Goal: Task Accomplishment & Management: Use online tool/utility

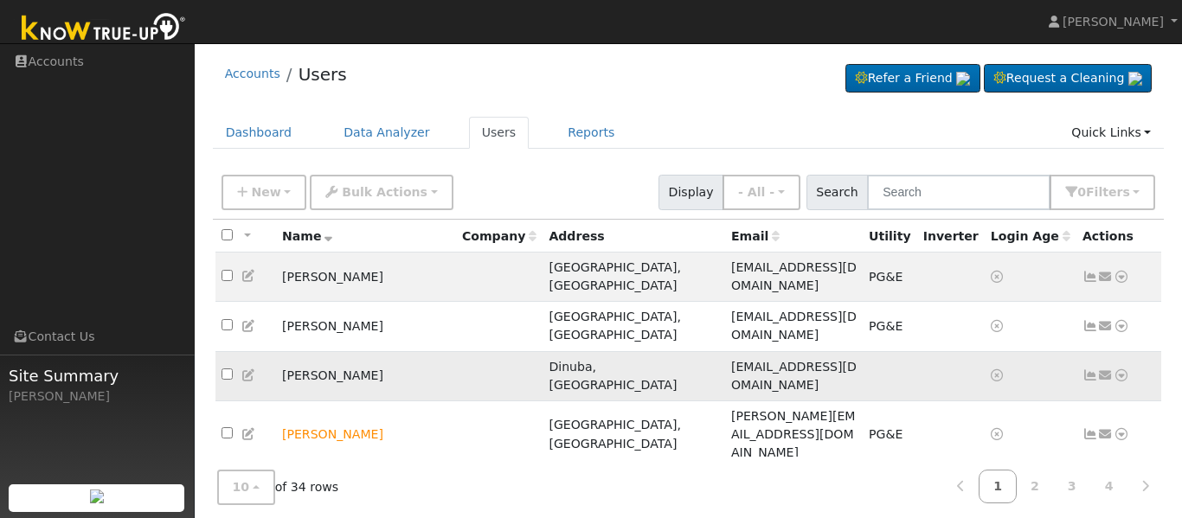
click at [1120, 369] on icon at bounding box center [1122, 375] width 16 height 12
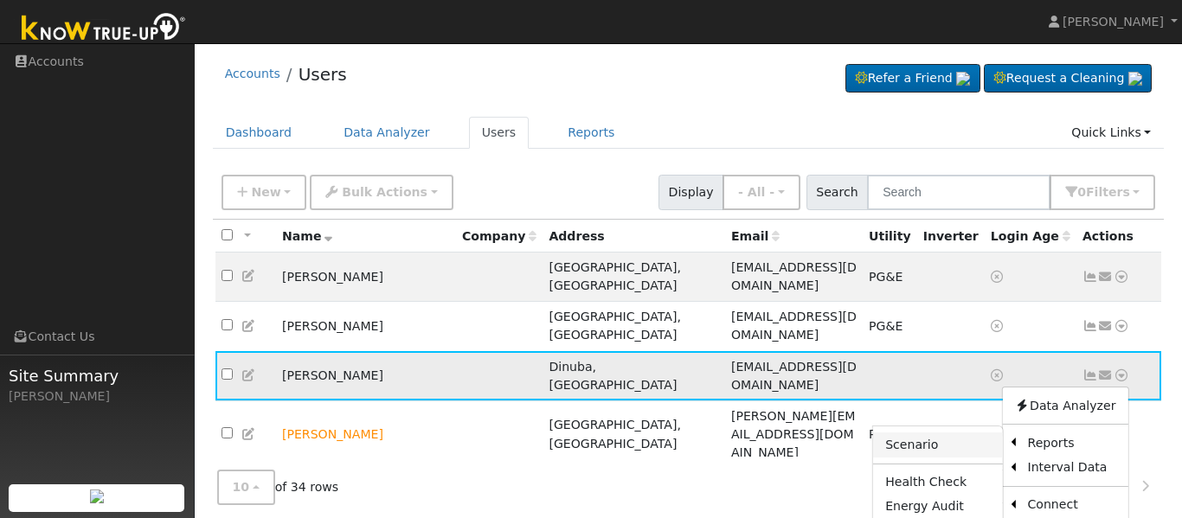
click at [933, 433] on link "Scenario" at bounding box center [937, 445] width 129 height 24
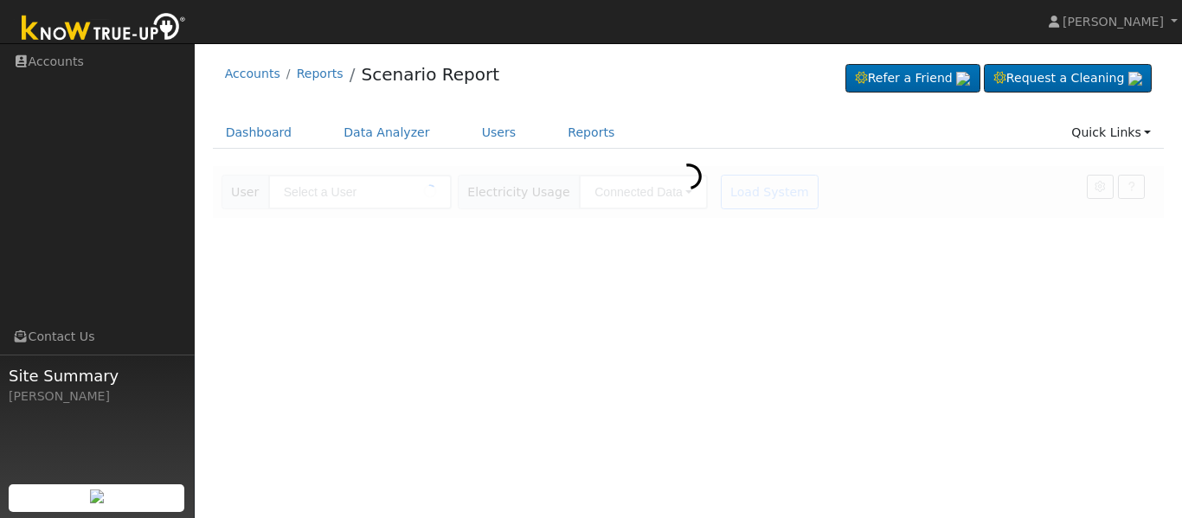
type input "[PERSON_NAME]"
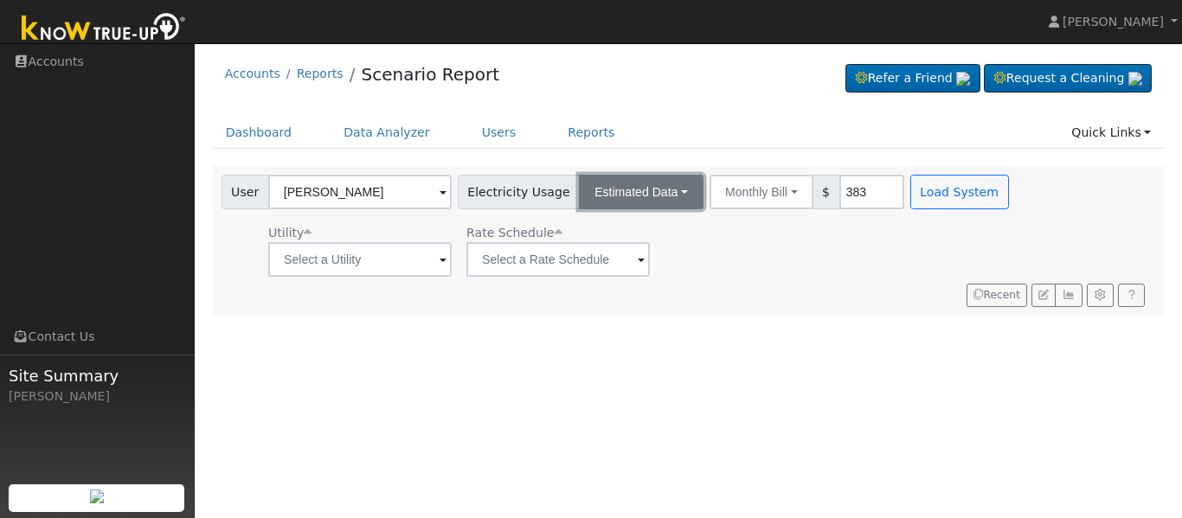
click at [677, 190] on button "Estimated Data" at bounding box center [641, 192] width 125 height 35
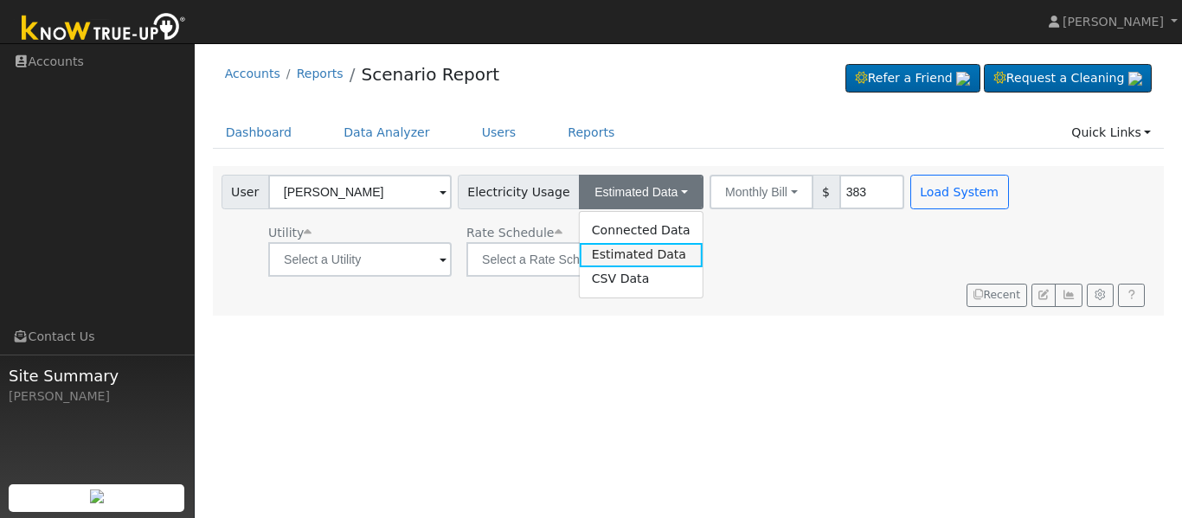
click at [647, 258] on link "Estimated Data" at bounding box center [641, 255] width 123 height 24
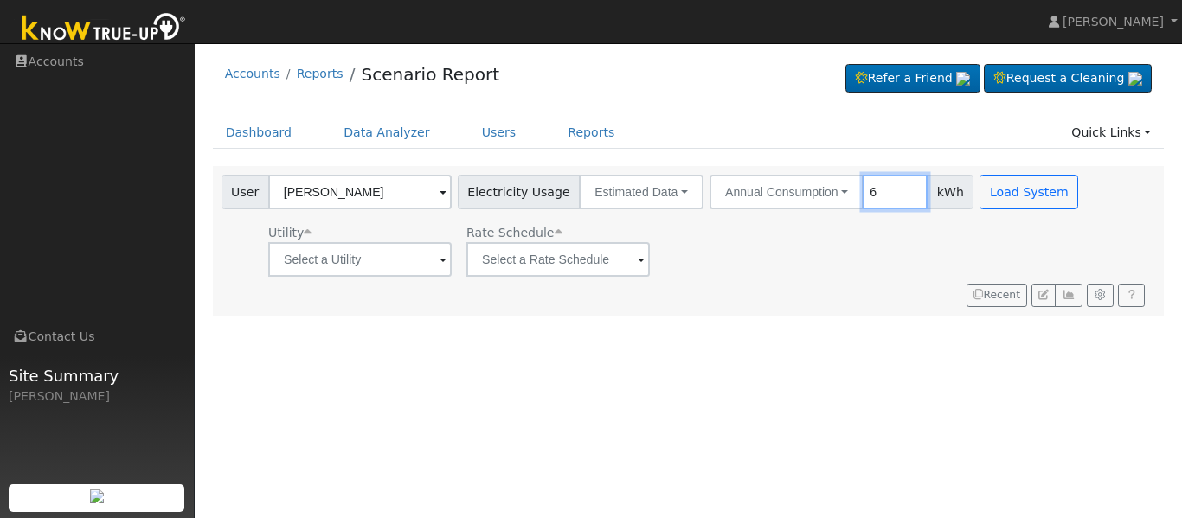
click at [900, 196] on input "6" at bounding box center [895, 192] width 65 height 35
type input "6543"
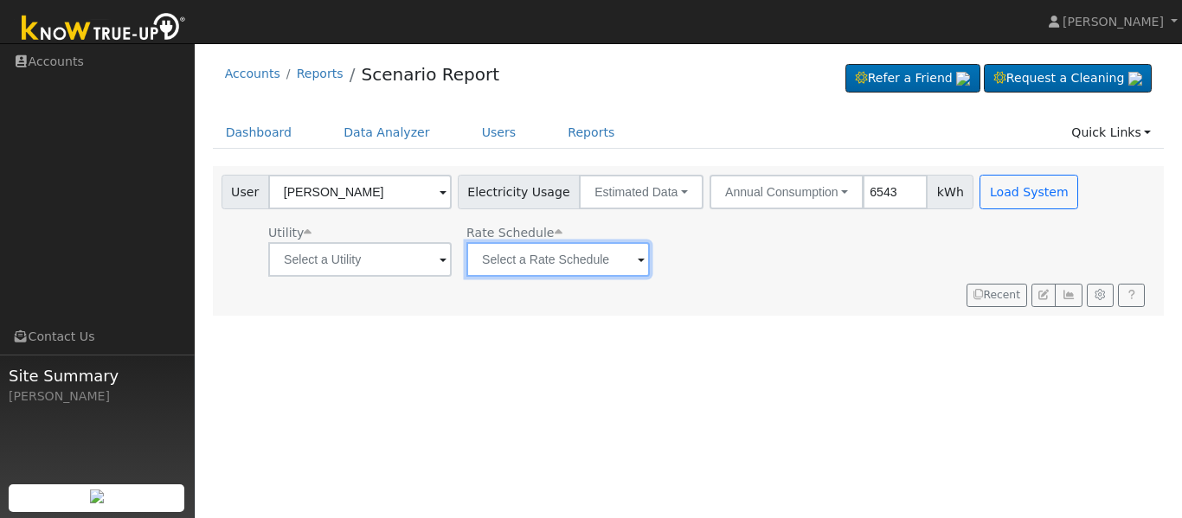
click at [650, 263] on div at bounding box center [557, 259] width 183 height 35
click at [638, 261] on input "text" at bounding box center [557, 259] width 183 height 35
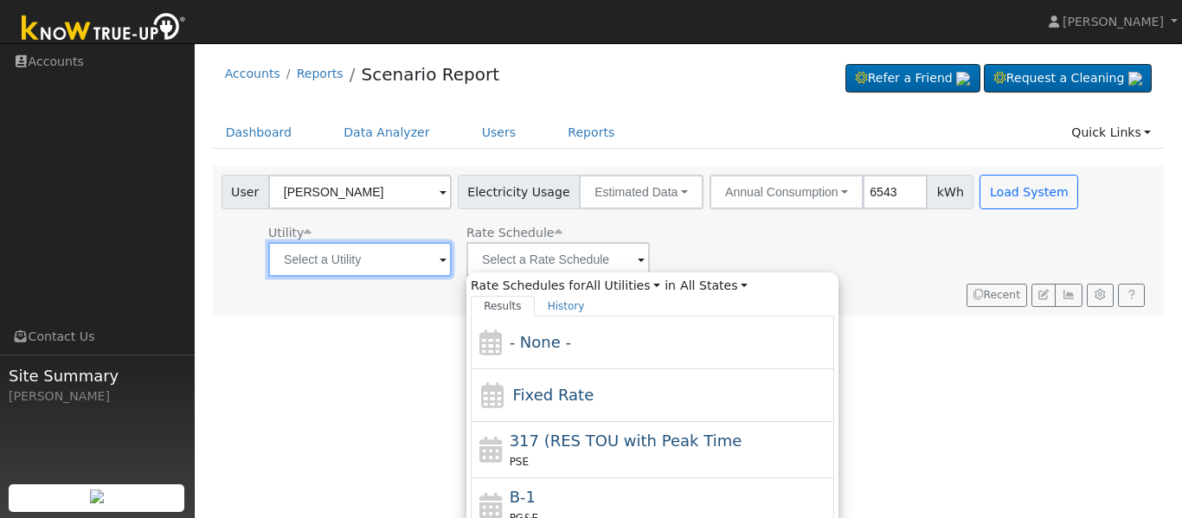
click at [427, 266] on input "text" at bounding box center [359, 259] width 183 height 35
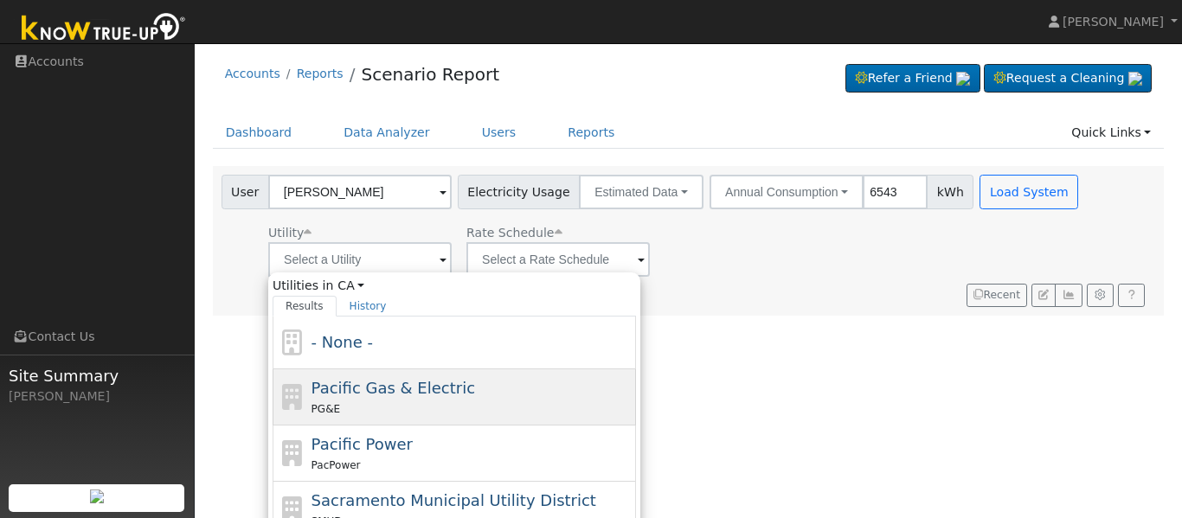
click at [394, 401] on div "PG&E" at bounding box center [471, 409] width 321 height 18
type input "Pacific Gas & Electric"
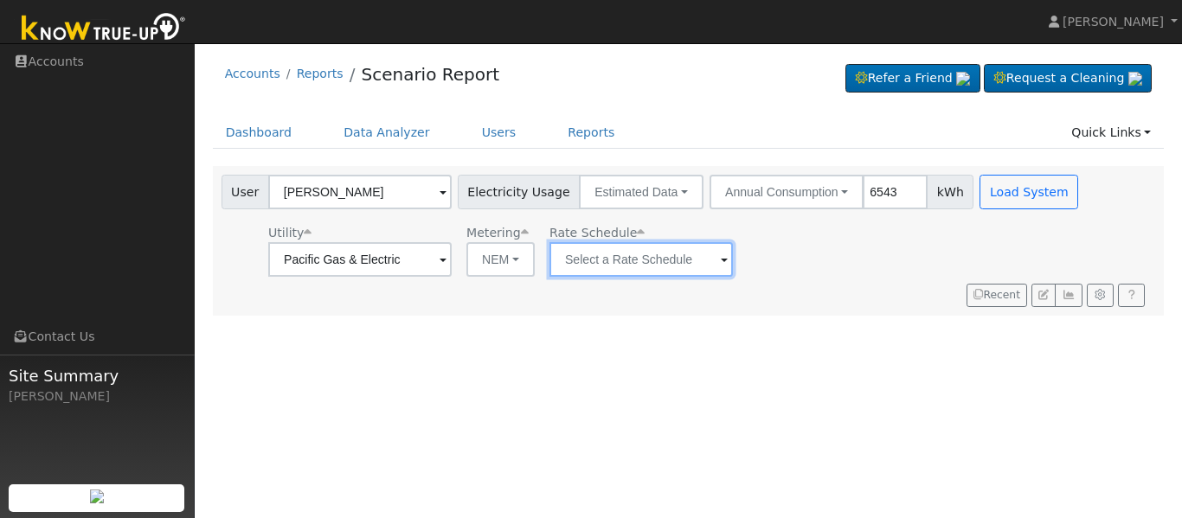
click at [692, 259] on input "text" at bounding box center [640, 259] width 183 height 35
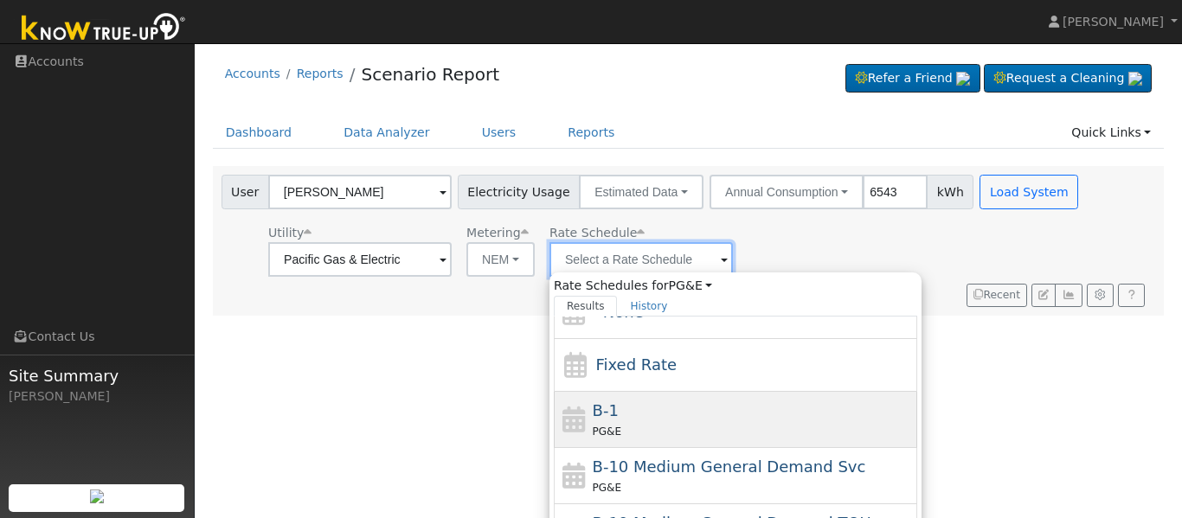
scroll to position [29, 0]
click at [690, 430] on div "PG&E" at bounding box center [753, 433] width 321 height 18
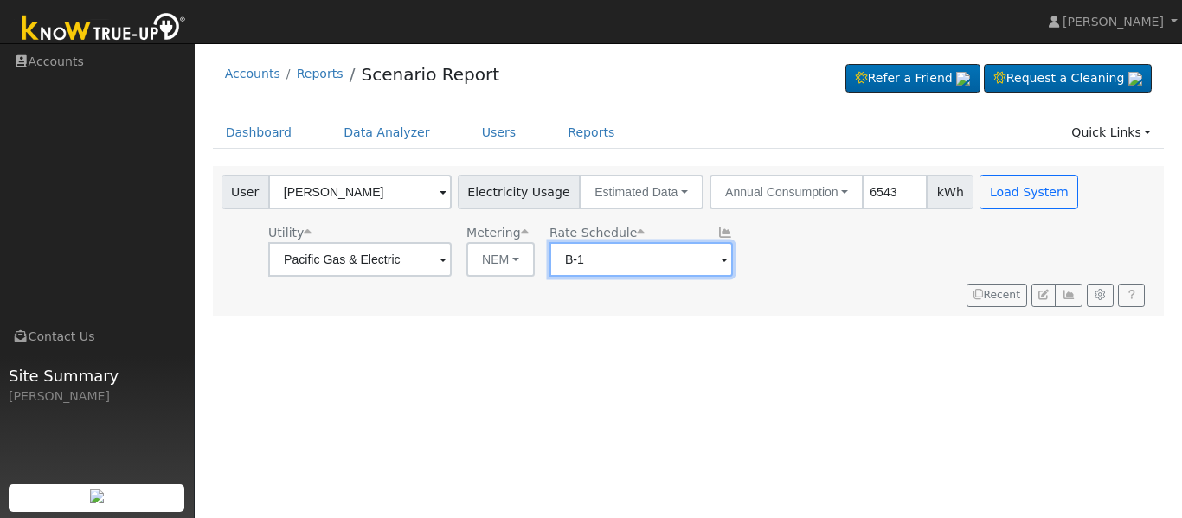
click at [684, 259] on input "B-1" at bounding box center [640, 259] width 183 height 35
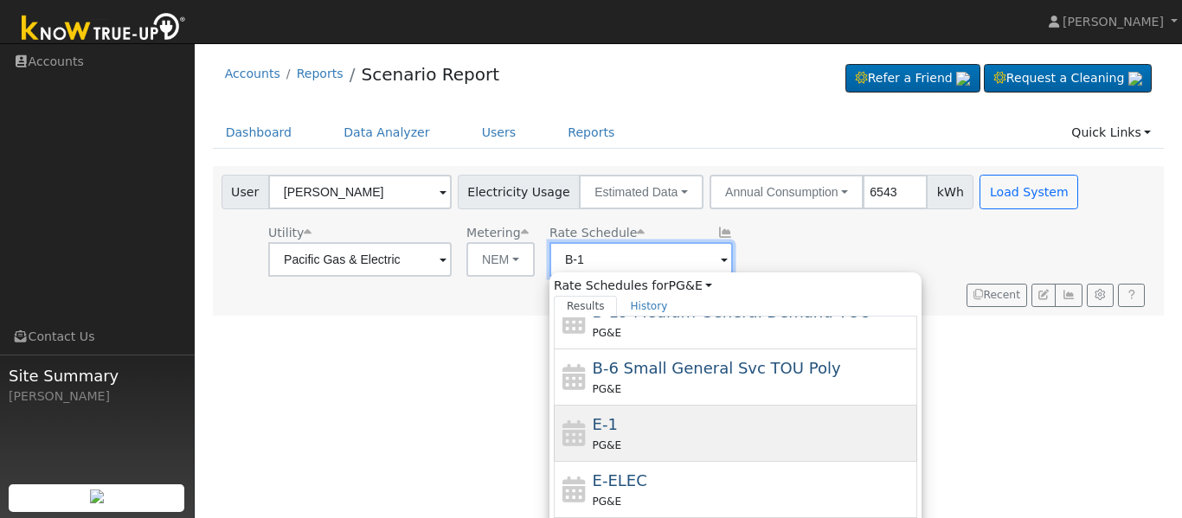
scroll to position [246, 0]
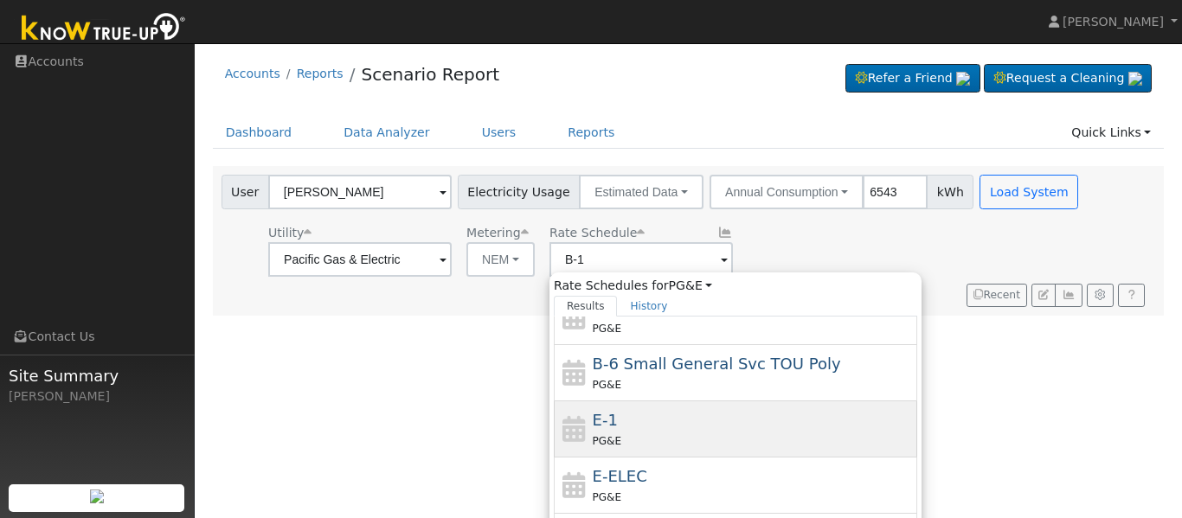
click at [780, 422] on div "E-1 PG&E" at bounding box center [753, 429] width 321 height 42
type input "E-1"
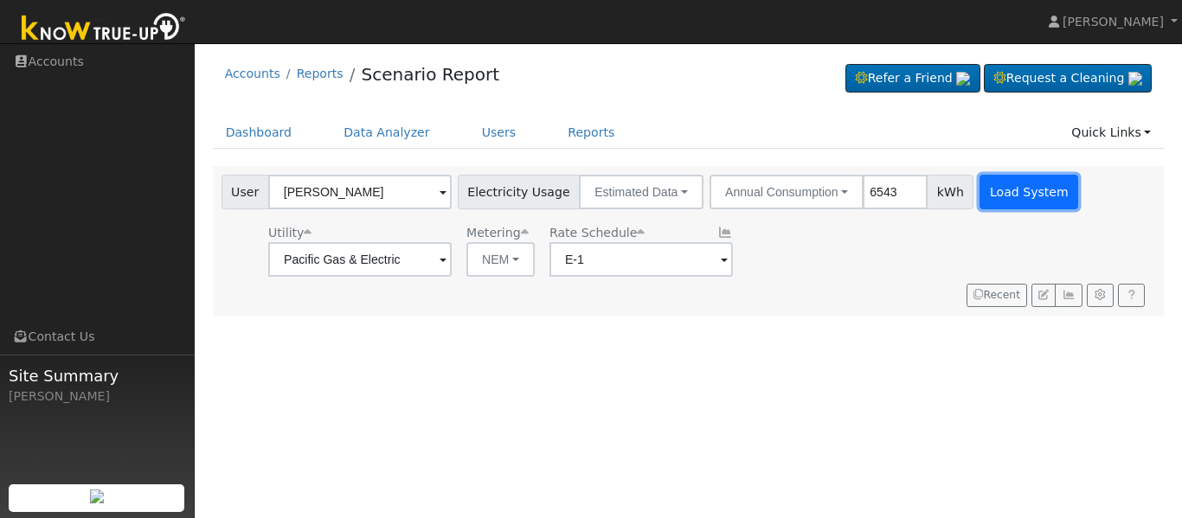
click at [1024, 188] on button "Load System" at bounding box center [1028, 192] width 99 height 35
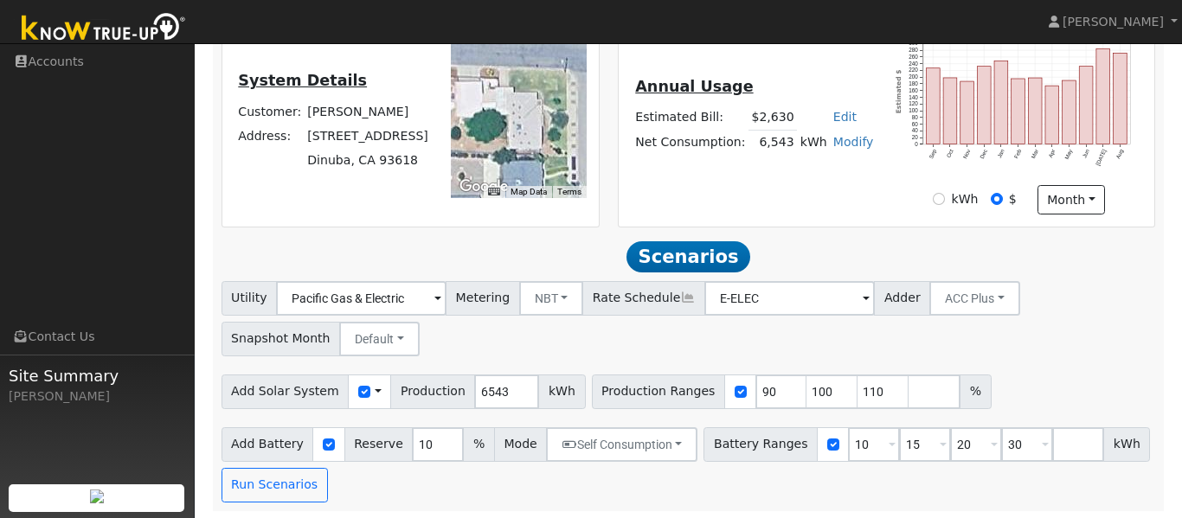
scroll to position [419, 0]
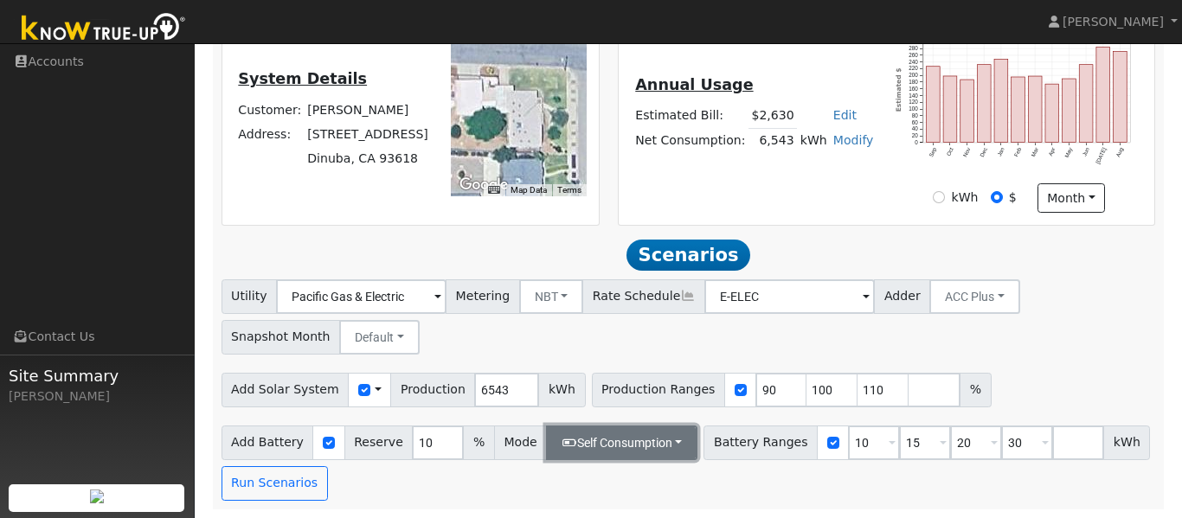
click at [629, 451] on button "Self Consumption" at bounding box center [621, 443] width 151 height 35
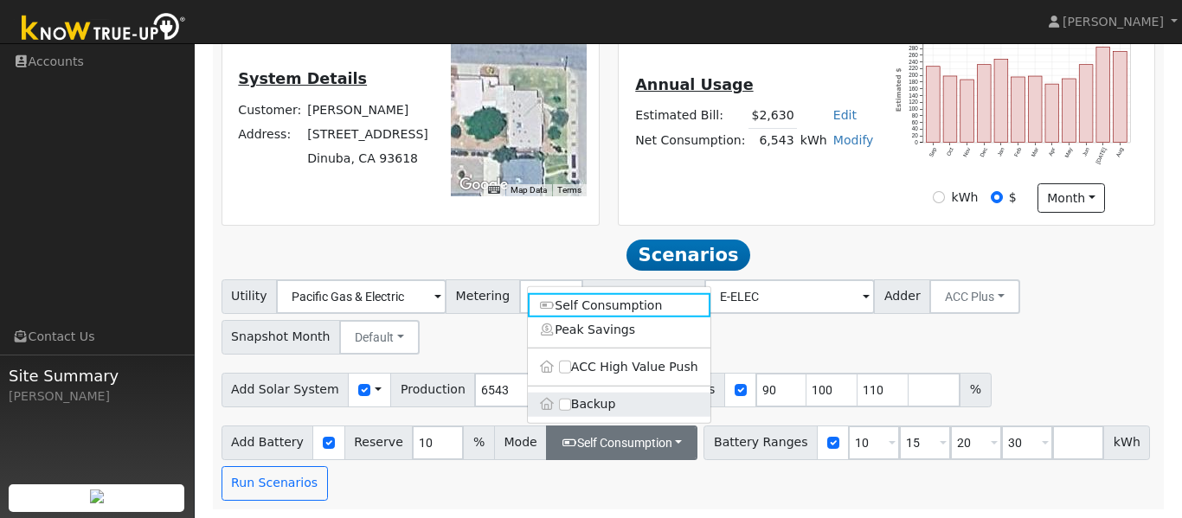
click at [608, 401] on label "Backup" at bounding box center [619, 404] width 183 height 24
click at [571, 401] on input "Backup" at bounding box center [565, 404] width 12 height 12
type input "20"
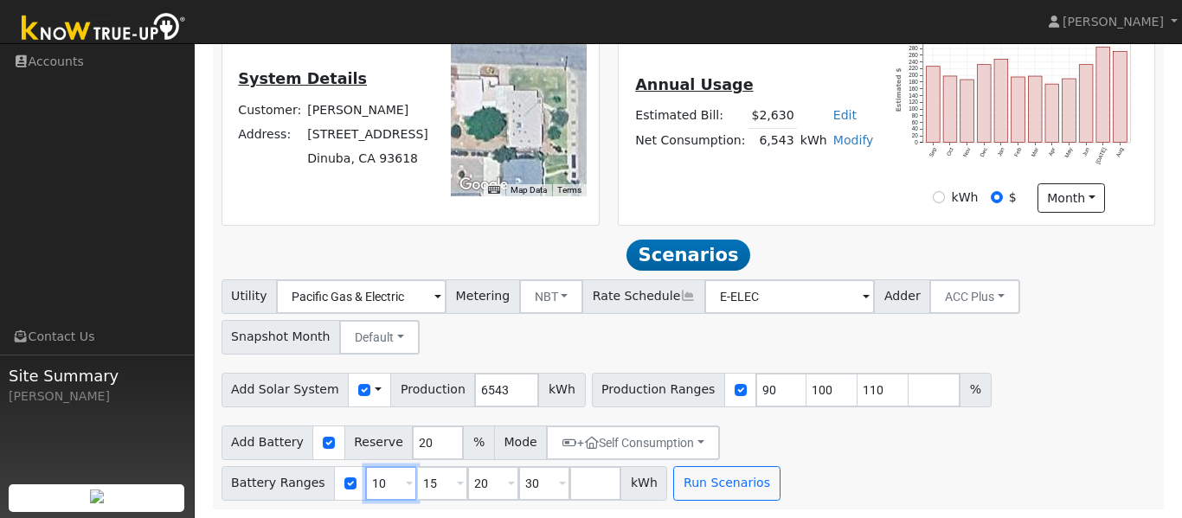
drag, startPoint x: 873, startPoint y: 440, endPoint x: 819, endPoint y: 443, distance: 53.7
click at [668, 466] on div "Battery Ranges 10 Overrides Reserve % Mode None None Self Consumption Peak Savi…" at bounding box center [444, 483] width 446 height 35
type input "15"
type input "20"
type input "30"
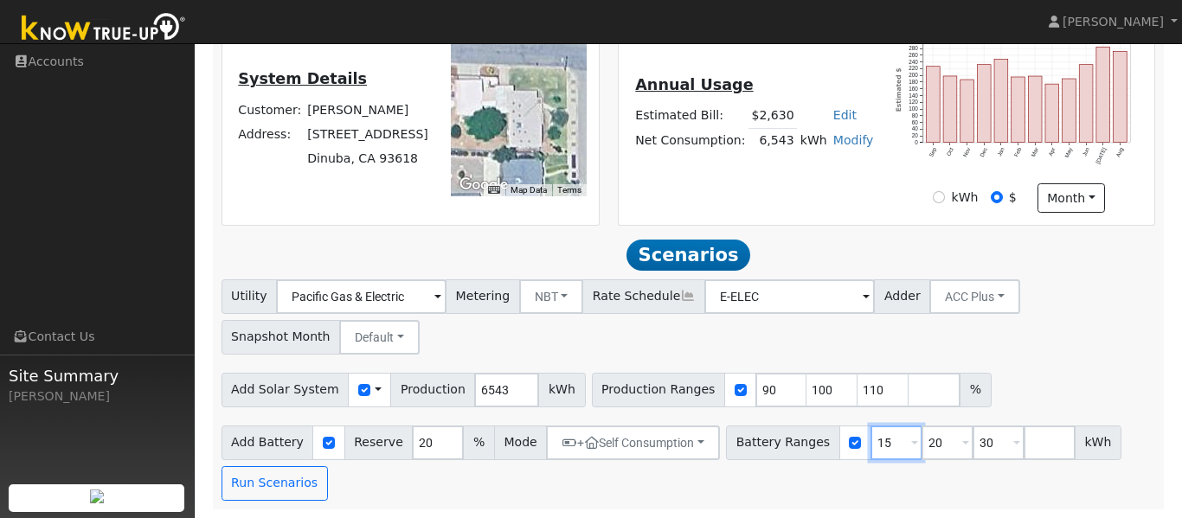
drag, startPoint x: 873, startPoint y: 440, endPoint x: 828, endPoint y: 446, distance: 45.4
click at [827, 446] on div "Battery Ranges 15 Overrides Reserve % Mode None None Self Consumption Peak Savi…" at bounding box center [923, 443] width 395 height 35
type input "20"
type input "30"
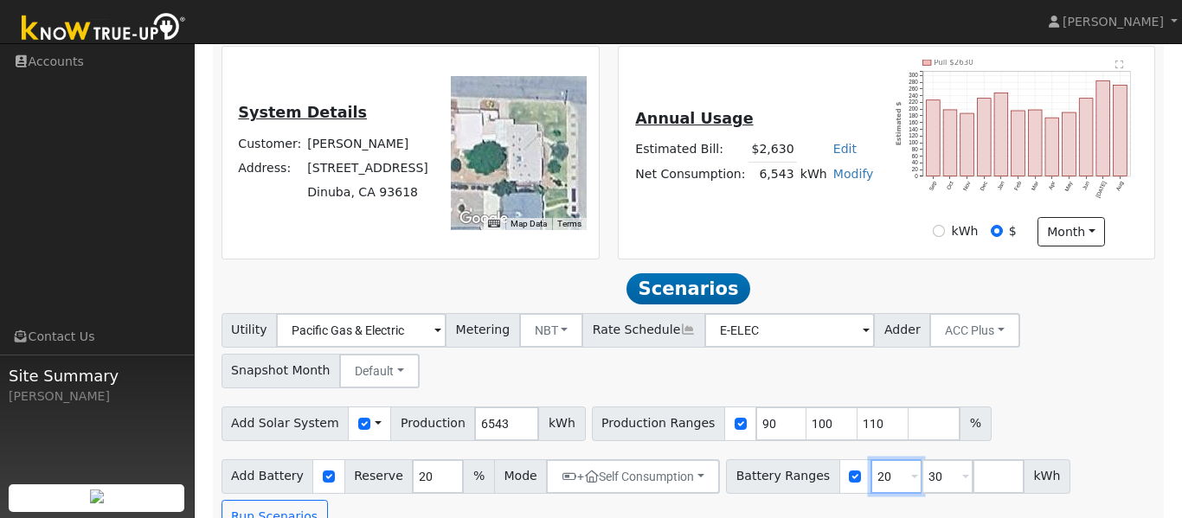
type input "20"
click at [973, 489] on input "number" at bounding box center [999, 476] width 52 height 35
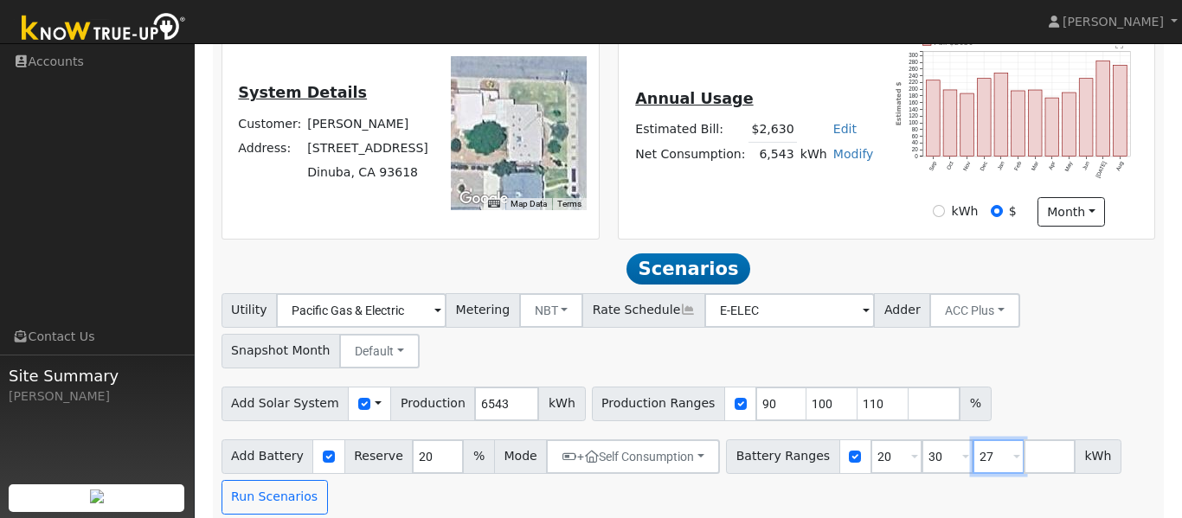
scroll to position [405, 0]
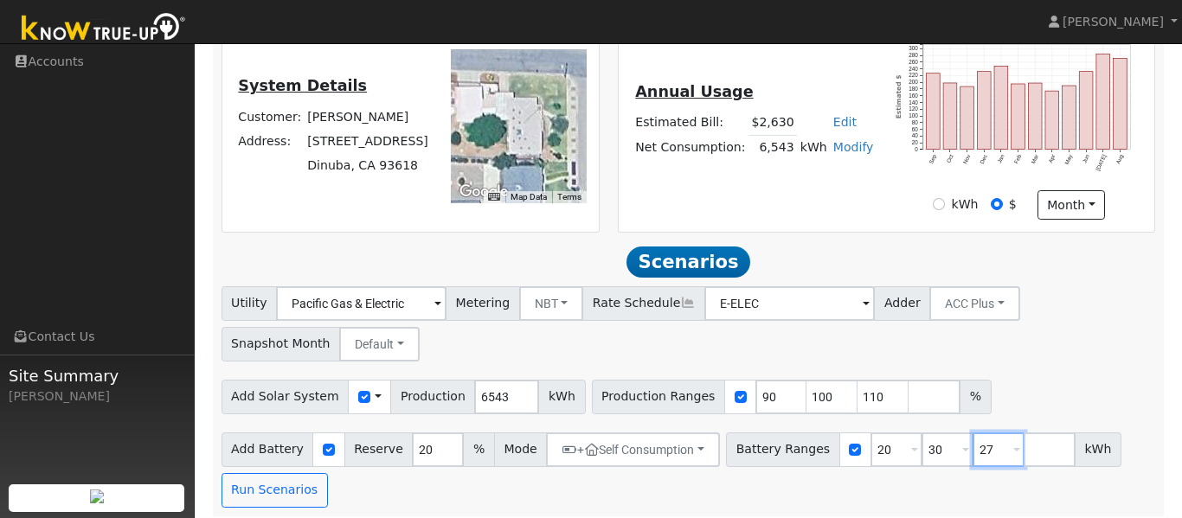
type input "27"
type input "30"
drag, startPoint x: 855, startPoint y: 402, endPoint x: 826, endPoint y: 401, distance: 28.6
click at [857, 401] on input "110" at bounding box center [883, 397] width 52 height 35
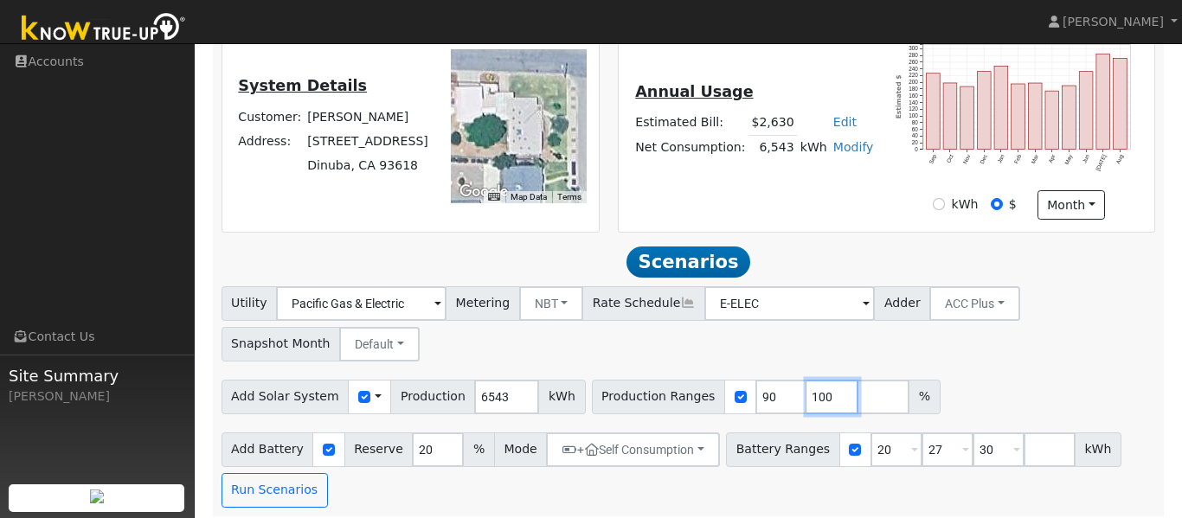
drag, startPoint x: 802, startPoint y: 396, endPoint x: 786, endPoint y: 406, distance: 19.0
click at [806, 406] on input "100" at bounding box center [832, 397] width 52 height 35
click at [755, 407] on input "90" at bounding box center [781, 397] width 52 height 35
type input "100"
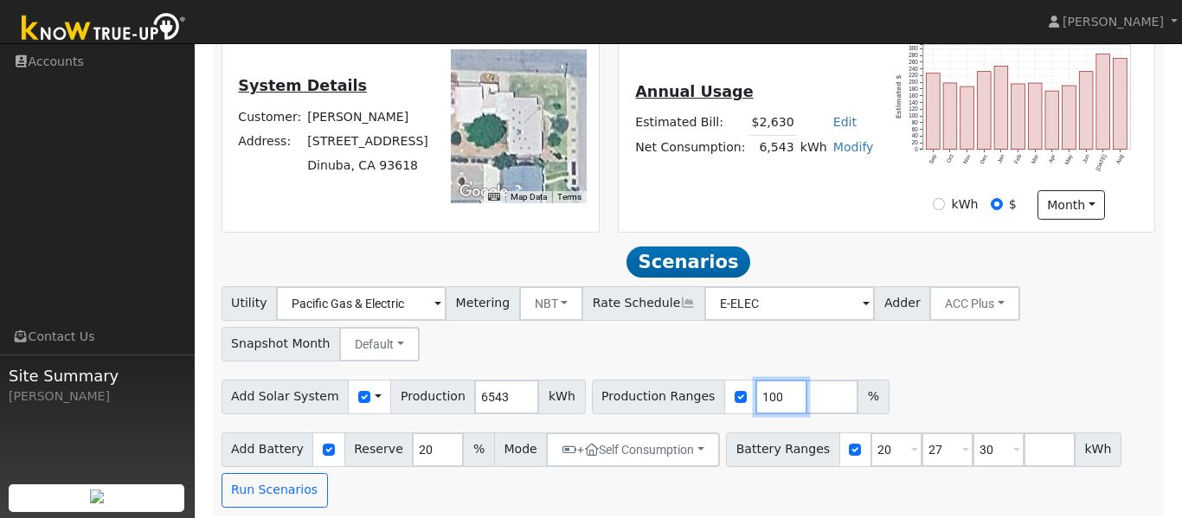
click at [755, 401] on input "100" at bounding box center [781, 397] width 52 height 35
type input "125"
type input "150"
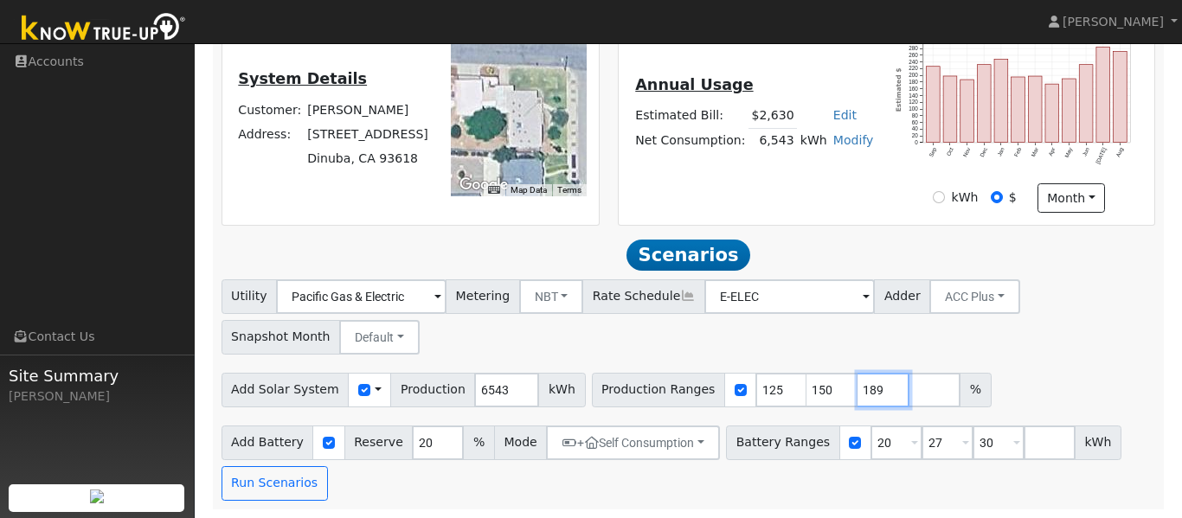
scroll to position [419, 0]
type input "189"
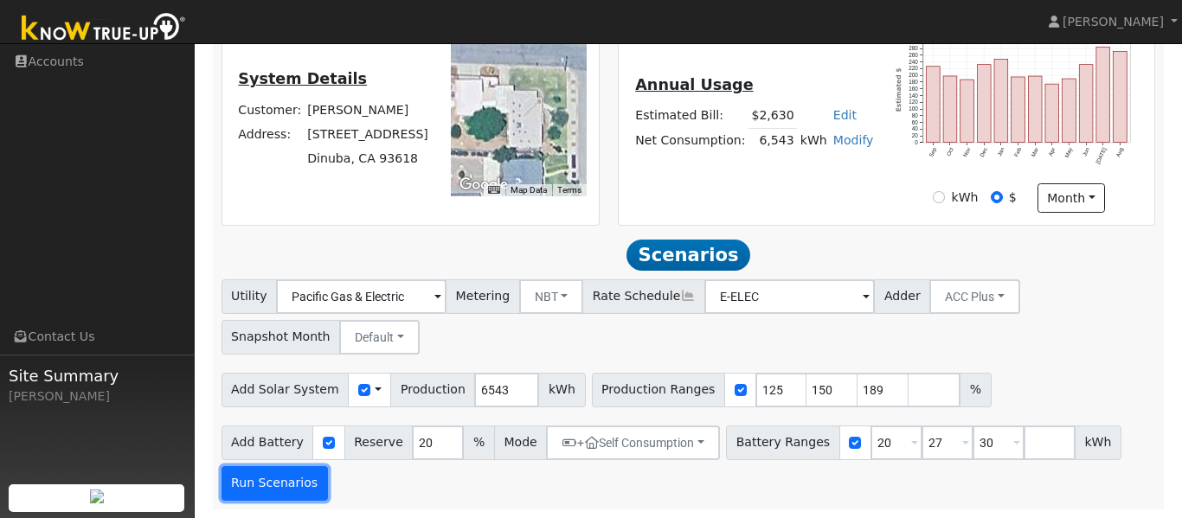
click at [254, 477] on button "Run Scenarios" at bounding box center [274, 483] width 106 height 35
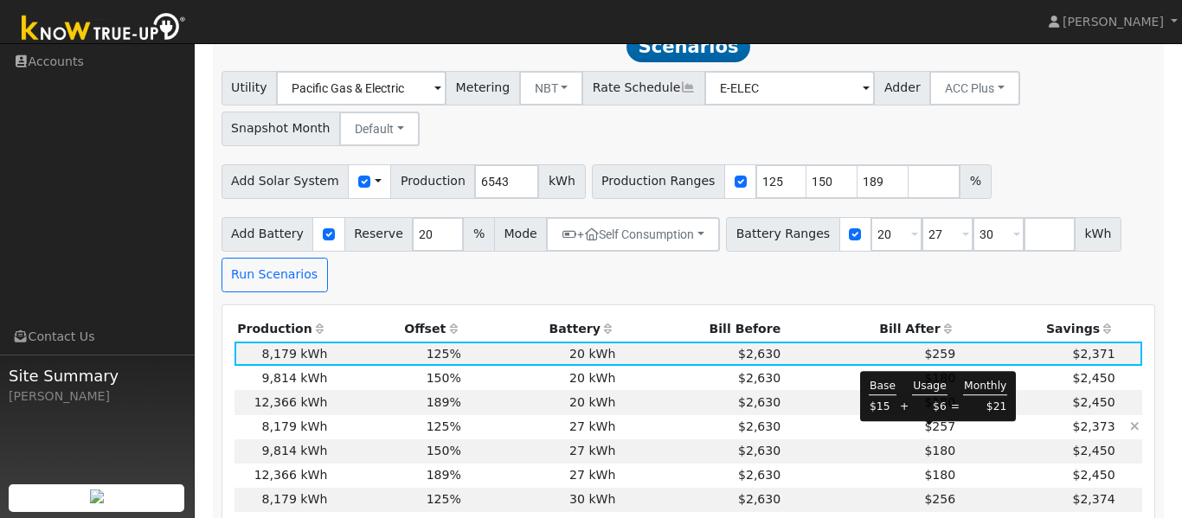
scroll to position [623, 0]
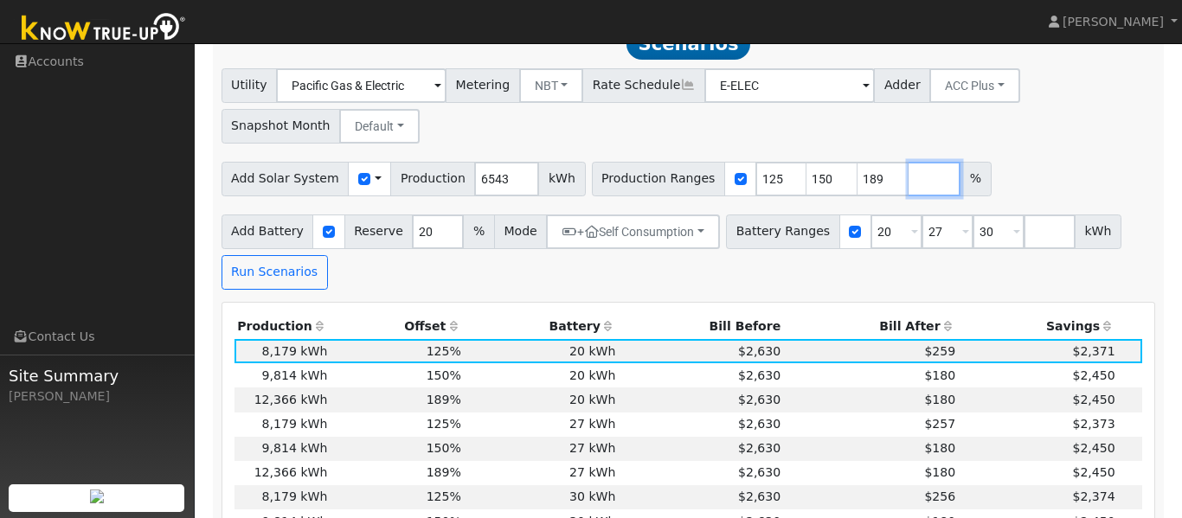
click at [908, 184] on input "number" at bounding box center [934, 179] width 52 height 35
type input "175"
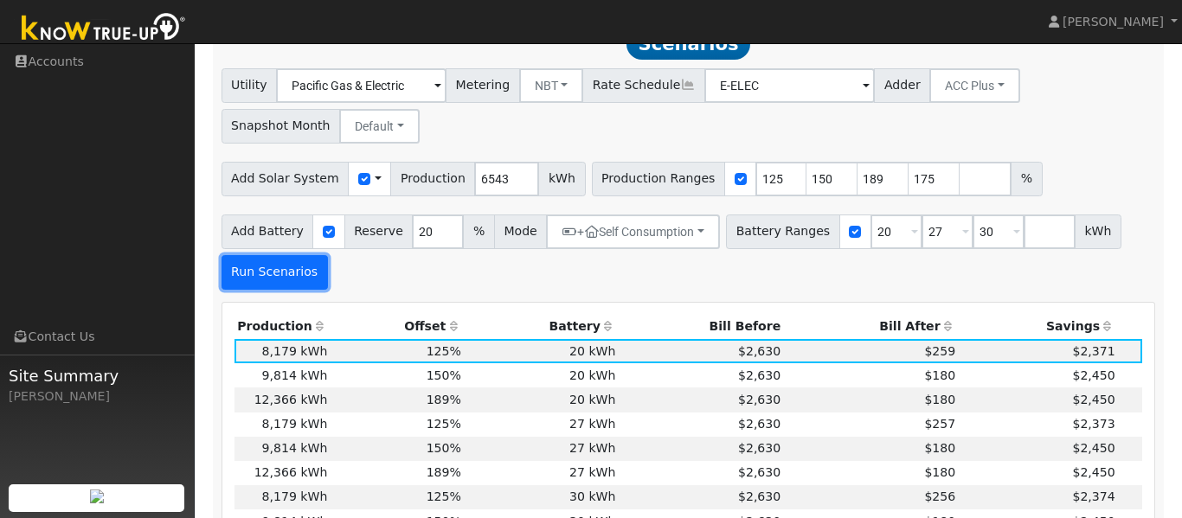
type input "175"
type input "189"
click at [272, 275] on button "Run Scenarios" at bounding box center [274, 272] width 106 height 35
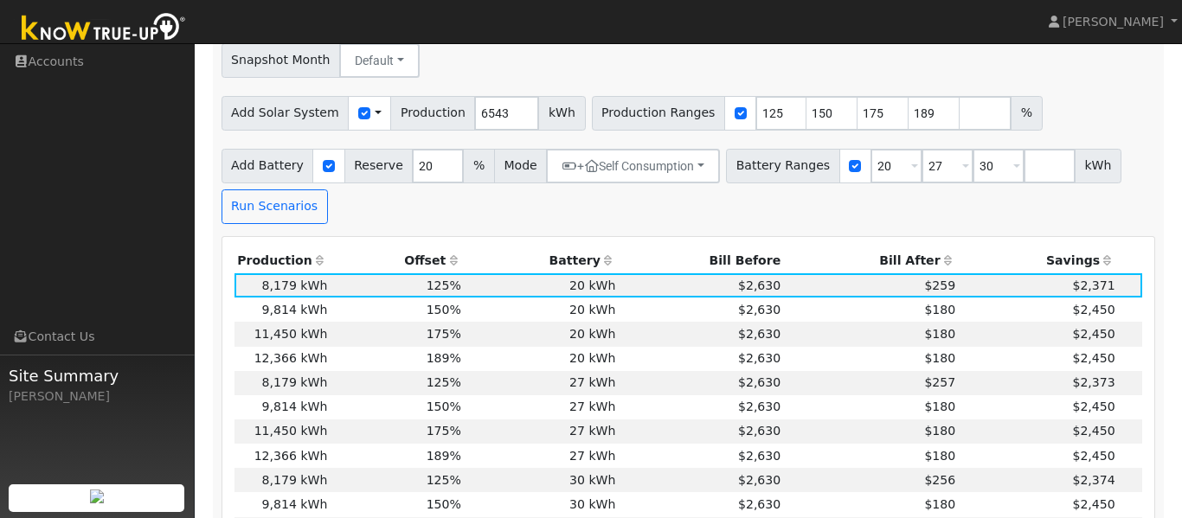
scroll to position [690, 0]
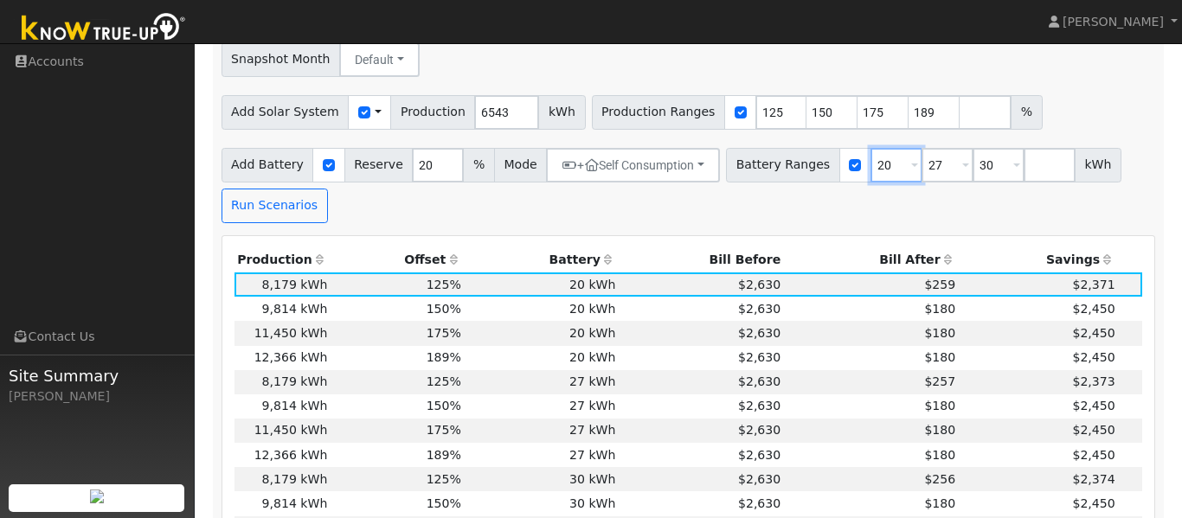
drag, startPoint x: 869, startPoint y: 169, endPoint x: 850, endPoint y: 167, distance: 19.1
click at [870, 167] on input "20" at bounding box center [896, 165] width 52 height 35
type input "13.7"
drag, startPoint x: 971, startPoint y: 169, endPoint x: 955, endPoint y: 169, distance: 15.6
click at [973, 169] on input "30" at bounding box center [999, 165] width 52 height 35
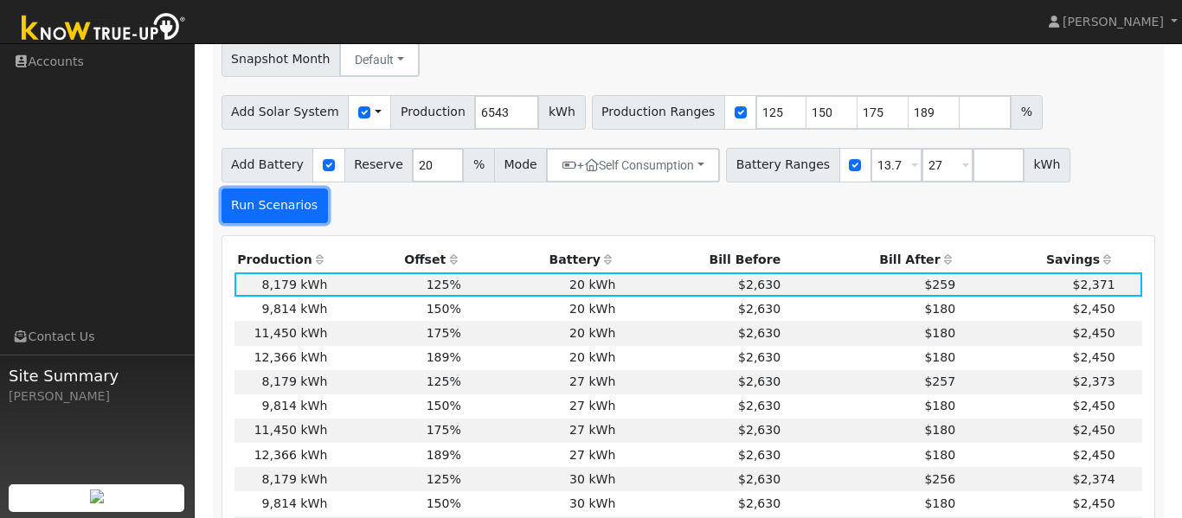
click at [328, 189] on button "Run Scenarios" at bounding box center [274, 206] width 106 height 35
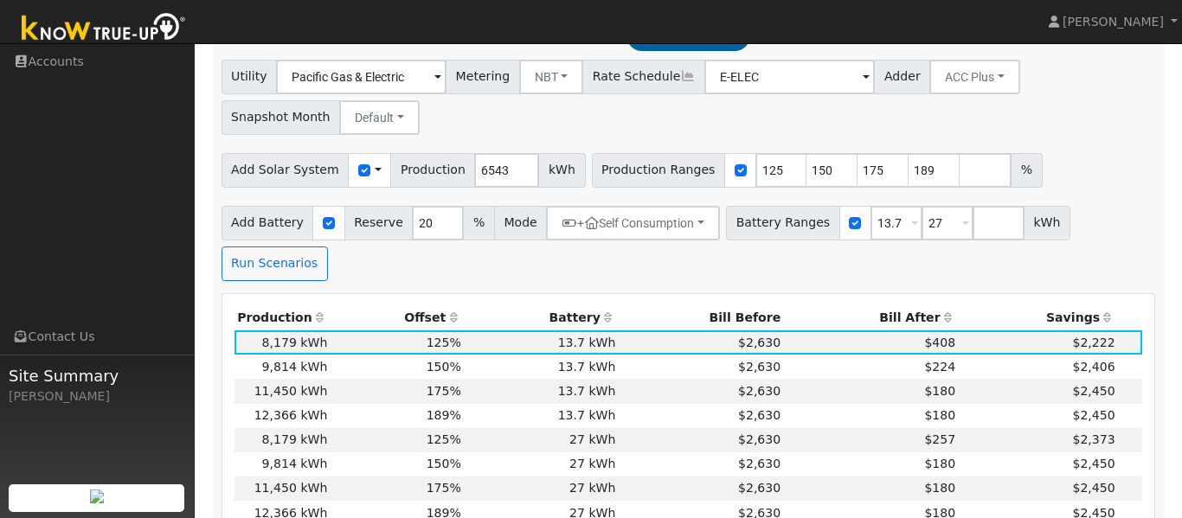
scroll to position [632, 0]
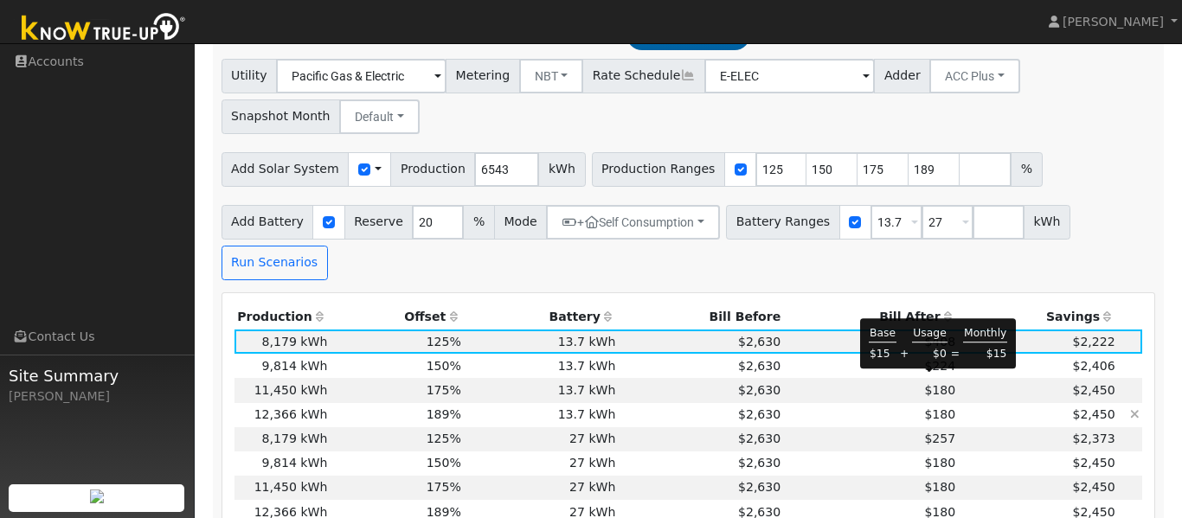
click at [937, 408] on span "$180" at bounding box center [939, 415] width 31 height 14
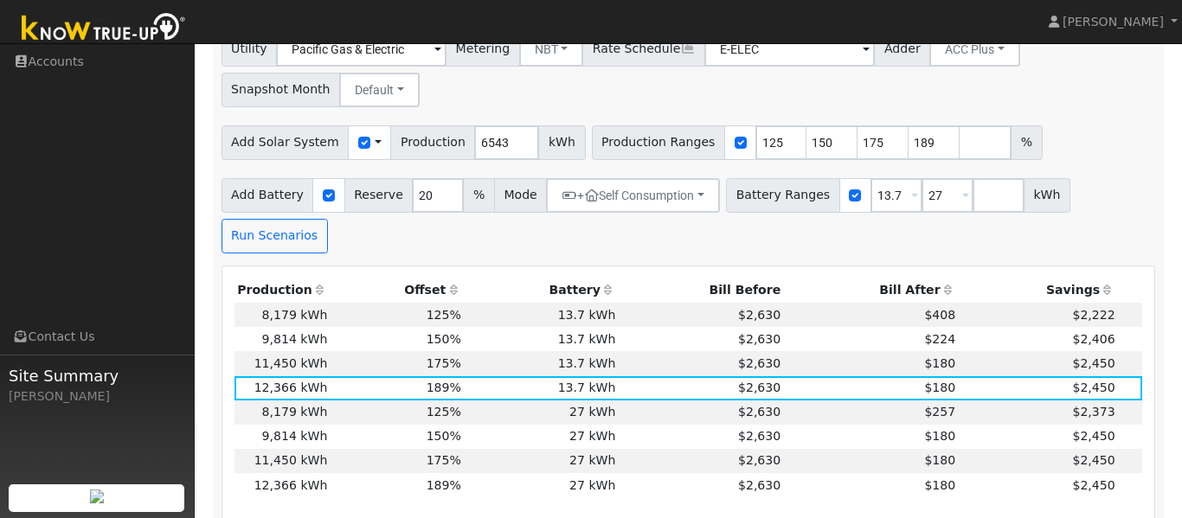
scroll to position [647, 0]
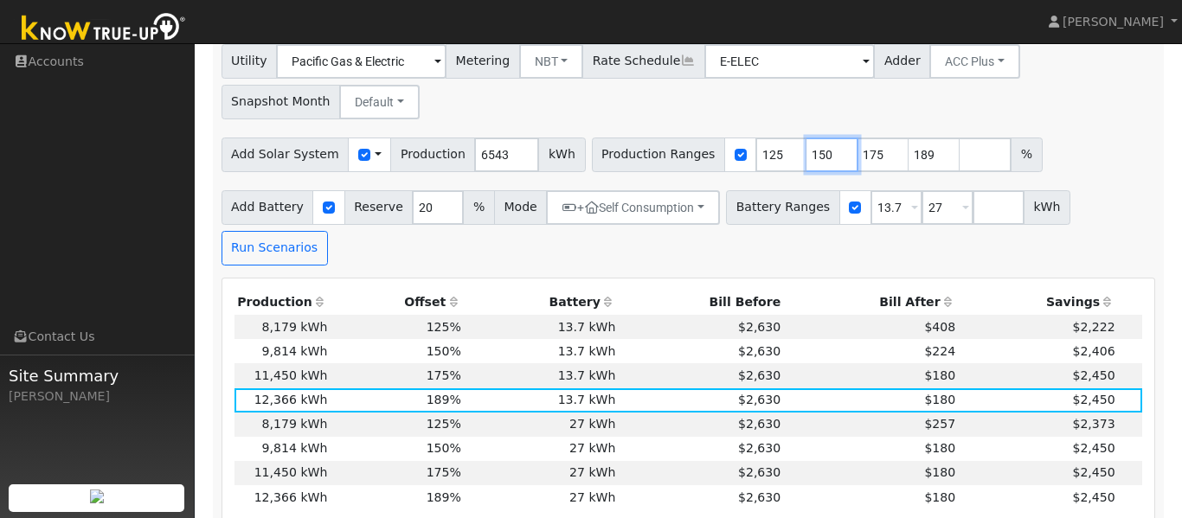
drag, startPoint x: 806, startPoint y: 159, endPoint x: 786, endPoint y: 158, distance: 19.1
click at [806, 158] on input "150" at bounding box center [832, 155] width 52 height 35
type input "169"
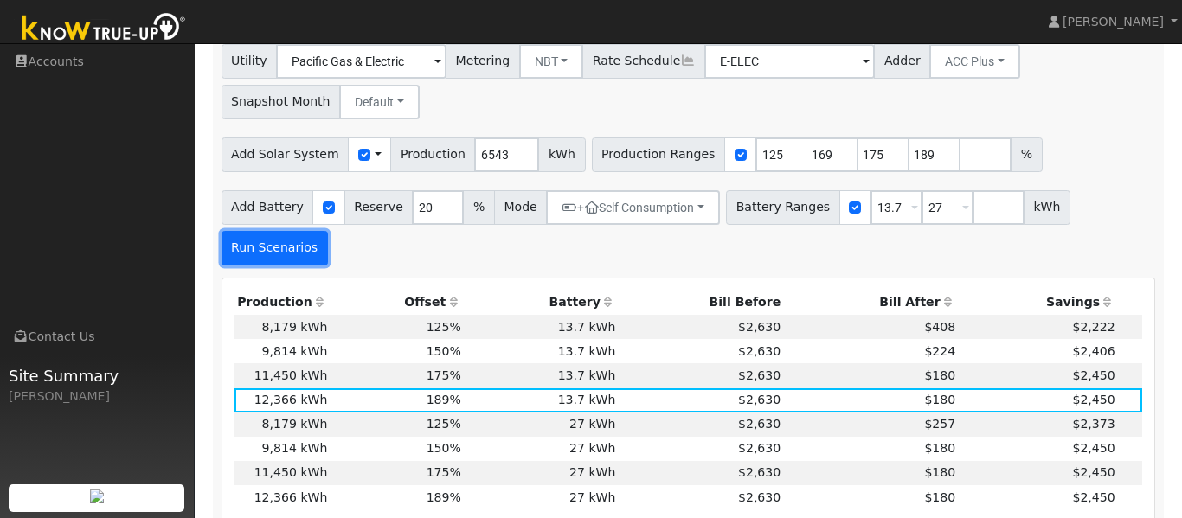
click at [328, 231] on button "Run Scenarios" at bounding box center [274, 248] width 106 height 35
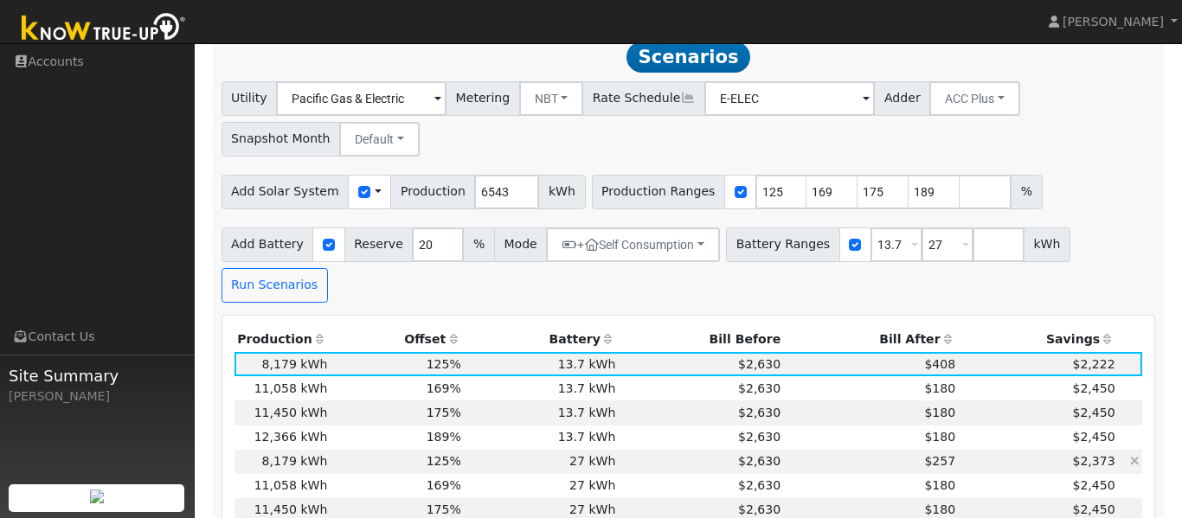
scroll to position [654, 0]
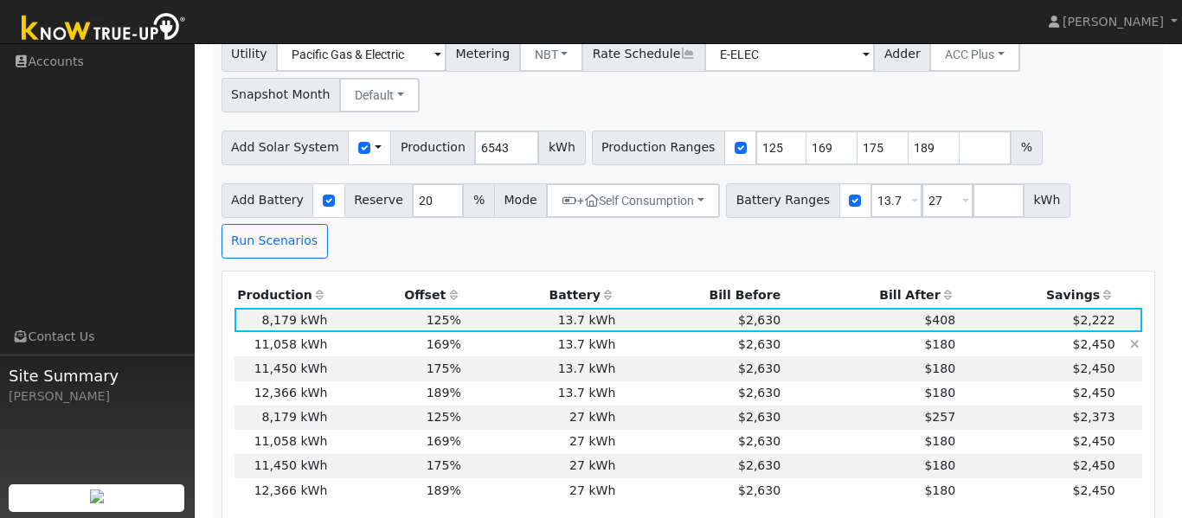
click at [881, 332] on td "$180" at bounding box center [871, 344] width 175 height 24
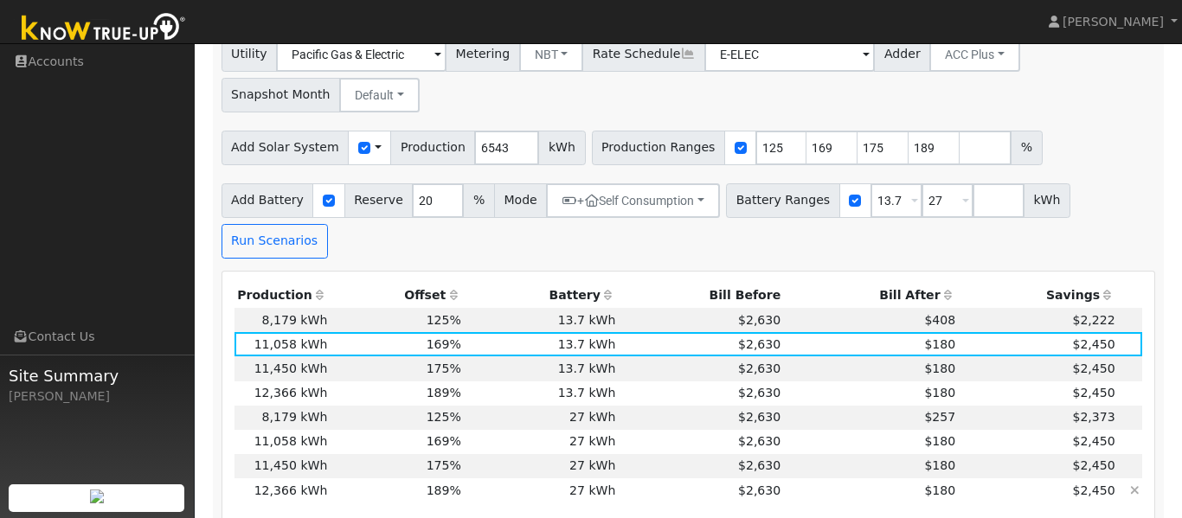
click at [893, 478] on td "$180" at bounding box center [871, 490] width 175 height 24
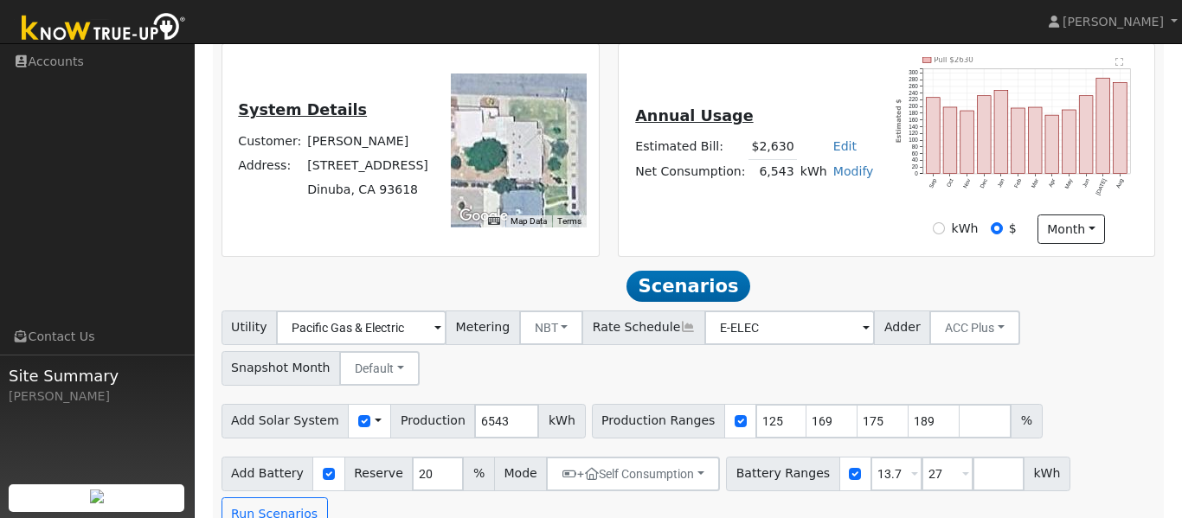
scroll to position [407, 0]
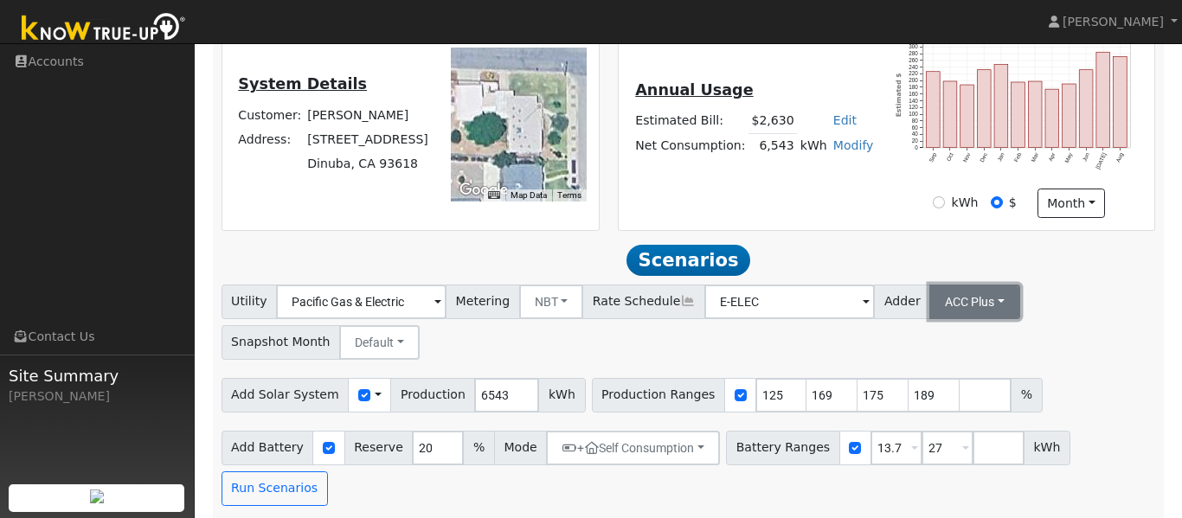
click at [979, 310] on button "ACC Plus" at bounding box center [974, 302] width 91 height 35
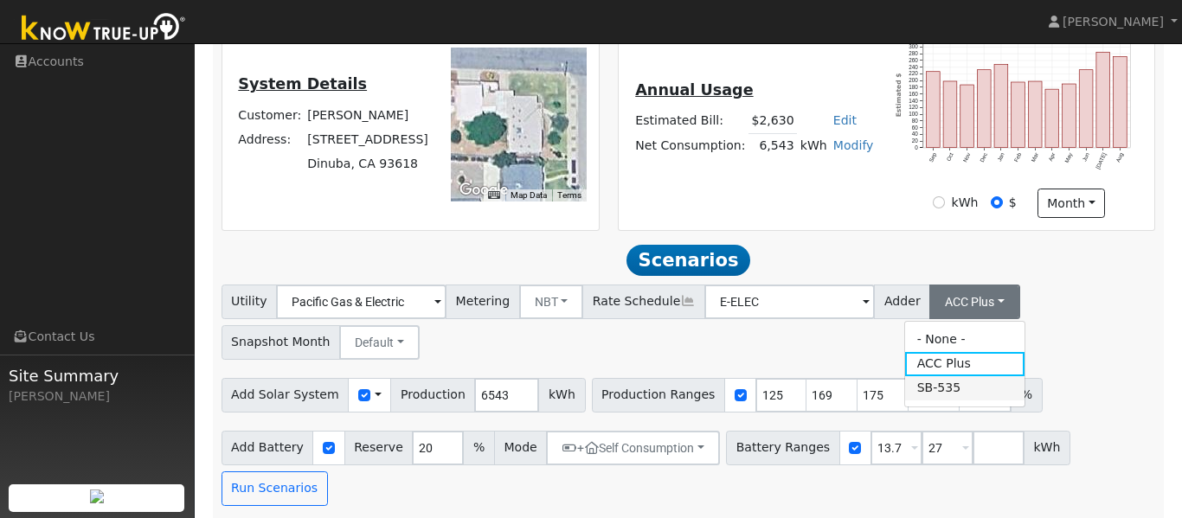
click at [953, 398] on link "SB-535" at bounding box center [965, 388] width 120 height 24
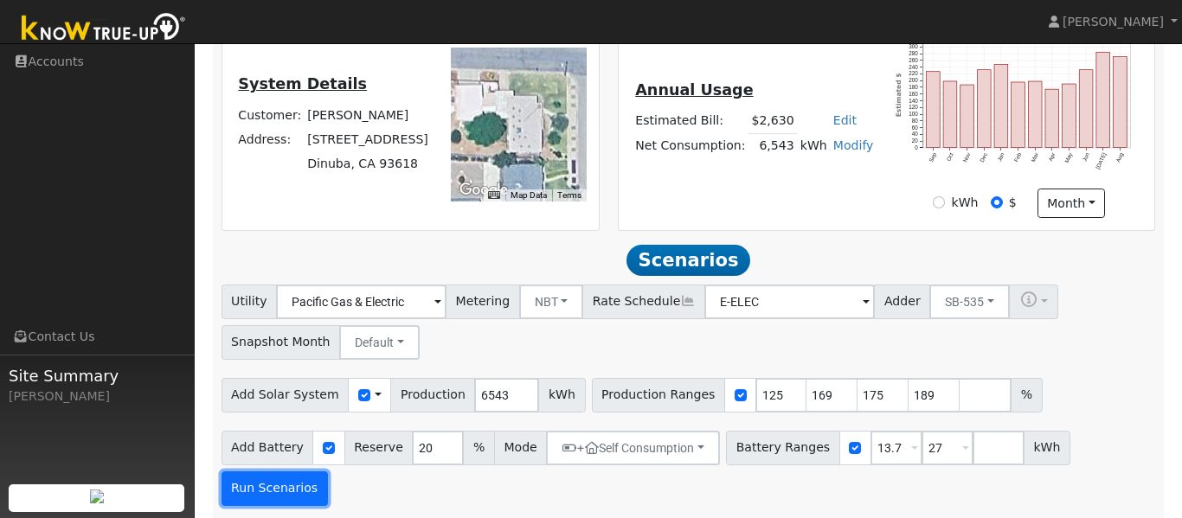
click at [328, 472] on button "Run Scenarios" at bounding box center [274, 489] width 106 height 35
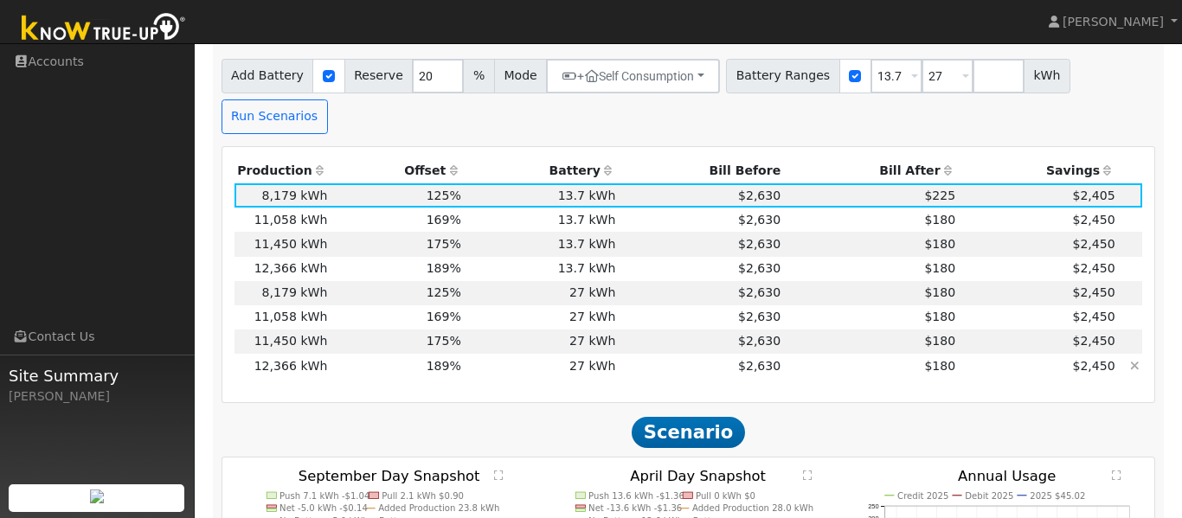
scroll to position [778, 0]
